Goal: Check status: Check status

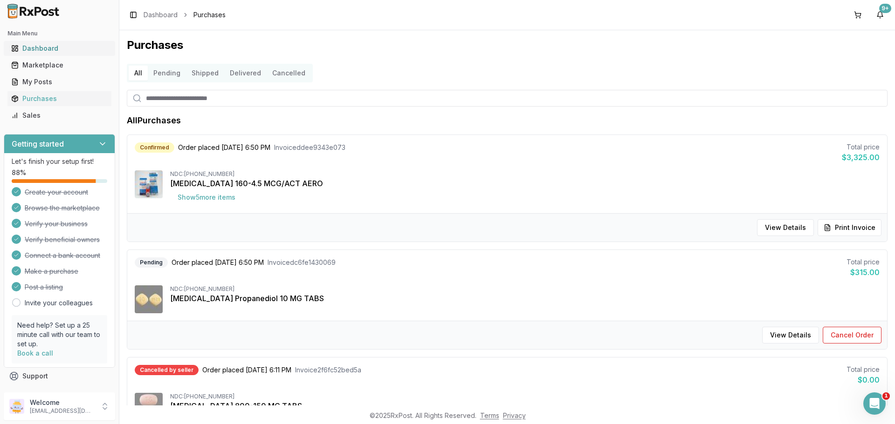
click at [63, 48] on div "Dashboard" at bounding box center [59, 48] width 96 height 9
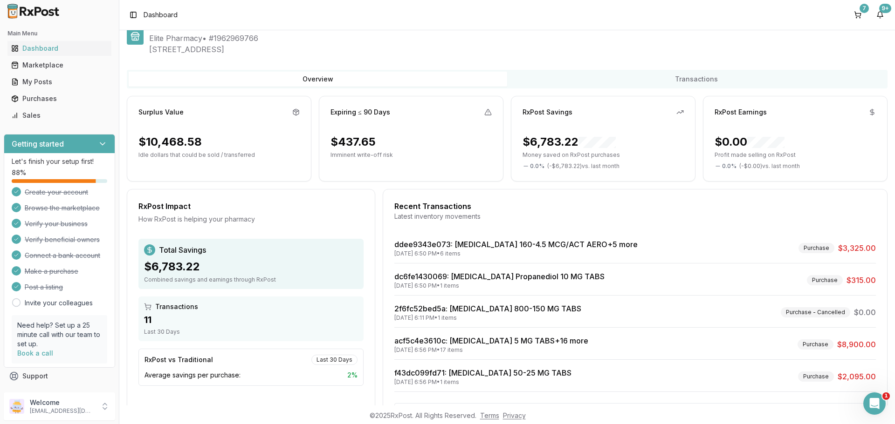
scroll to position [31, 0]
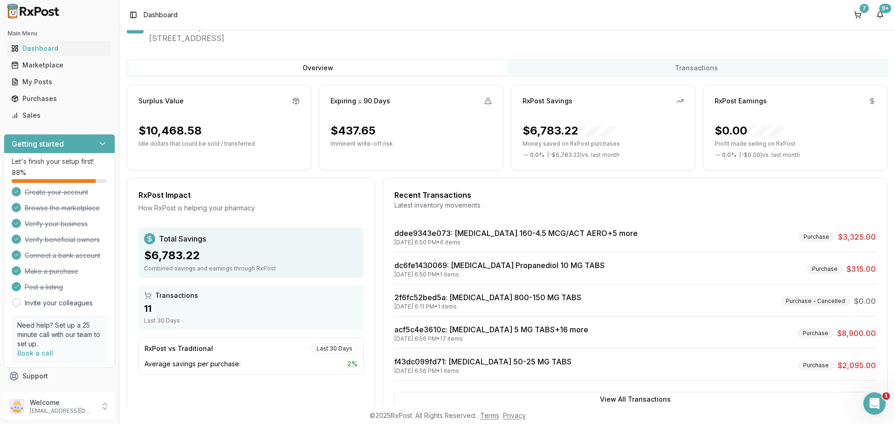
click at [293, 99] on icon at bounding box center [295, 100] width 7 height 7
click at [484, 103] on icon at bounding box center [487, 100] width 7 height 7
click at [885, 13] on div "9+" at bounding box center [885, 8] width 12 height 9
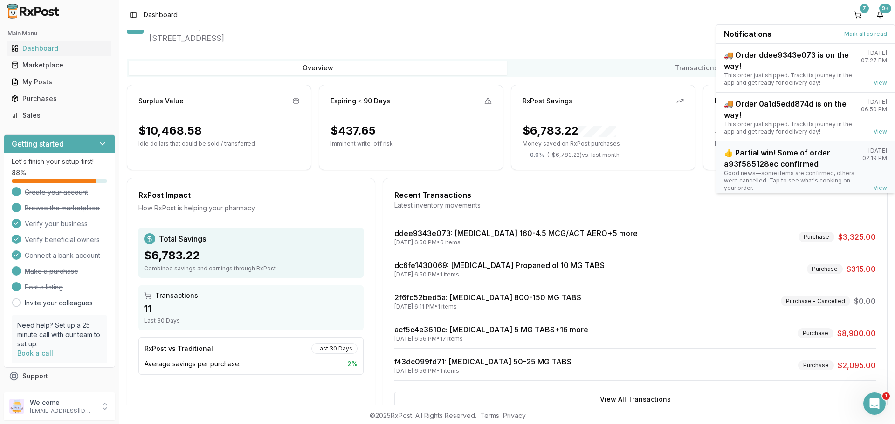
click at [797, 156] on div "👍 Partial win! Some of order a93f585128ec confirmed" at bounding box center [789, 158] width 131 height 22
click at [878, 185] on link "View" at bounding box center [880, 188] width 14 height 7
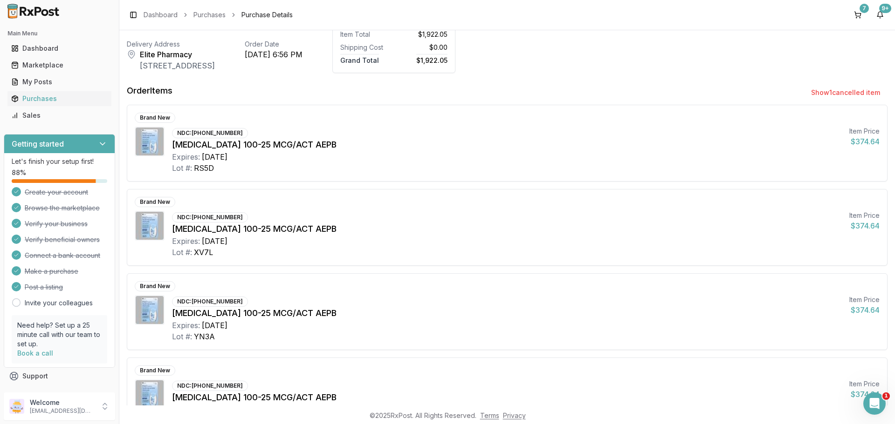
scroll to position [34, 0]
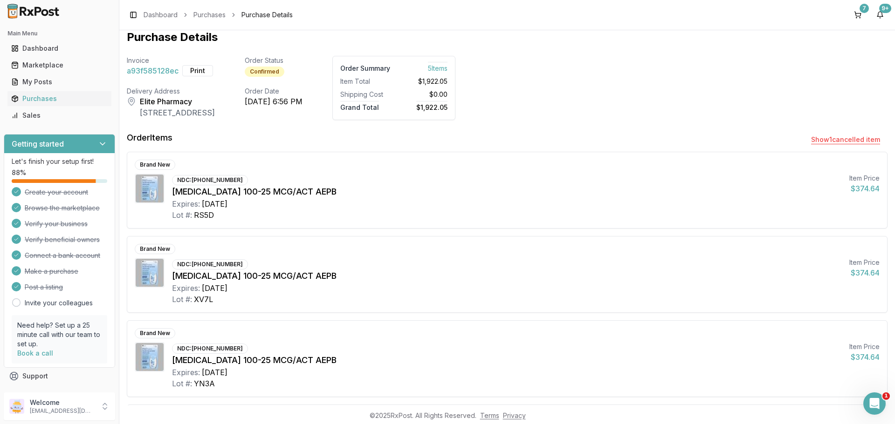
click at [835, 141] on button "Show 1 cancelled item" at bounding box center [845, 139] width 84 height 17
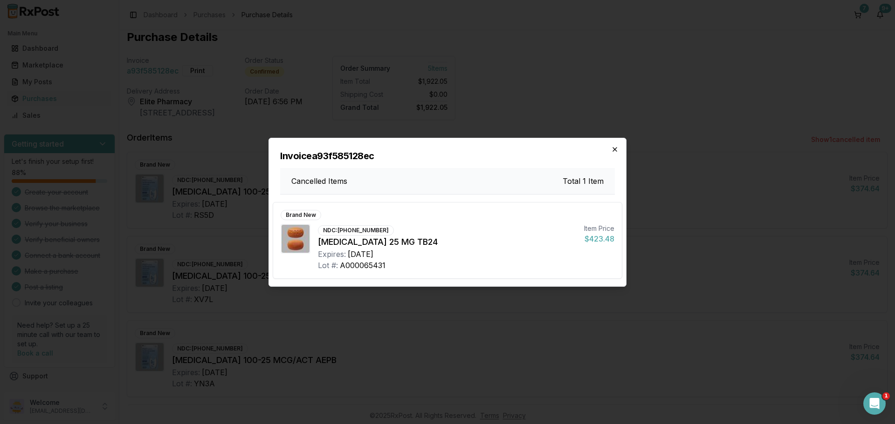
click at [614, 151] on icon "button" at bounding box center [614, 149] width 7 height 7
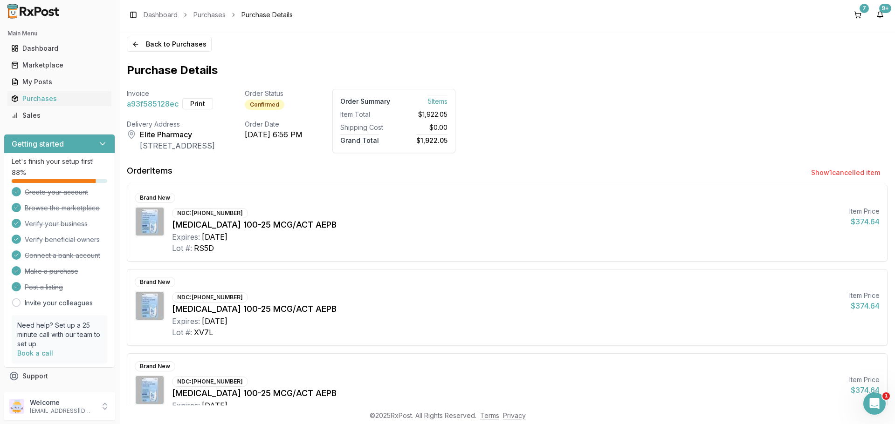
scroll to position [0, 0]
